Goal: Navigation & Orientation: Find specific page/section

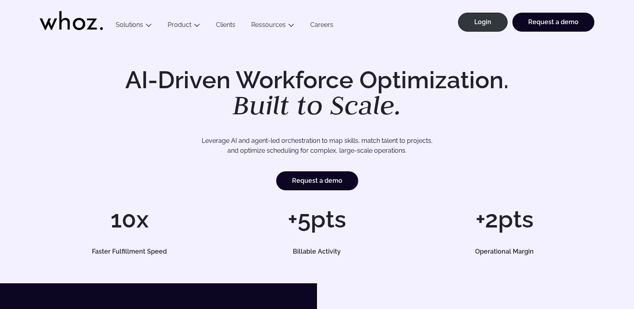
click at [495, 25] on link "Login" at bounding box center [483, 22] width 50 height 19
click at [494, 21] on link "Login" at bounding box center [483, 22] width 50 height 19
click at [474, 31] on link "Login" at bounding box center [483, 22] width 50 height 19
